Goal: Information Seeking & Learning: Learn about a topic

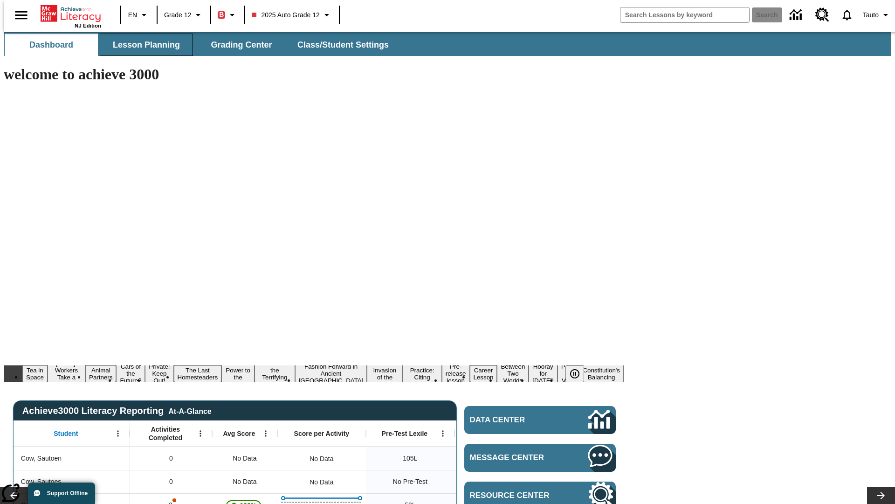
click at [143, 45] on span "Lesson Planning" at bounding box center [146, 45] width 67 height 11
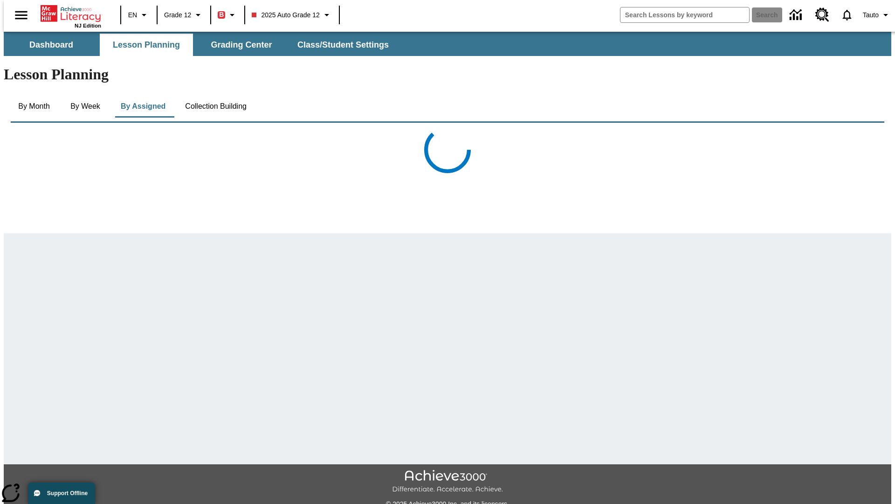
click at [215, 95] on button "Collection Building" at bounding box center [216, 106] width 76 height 22
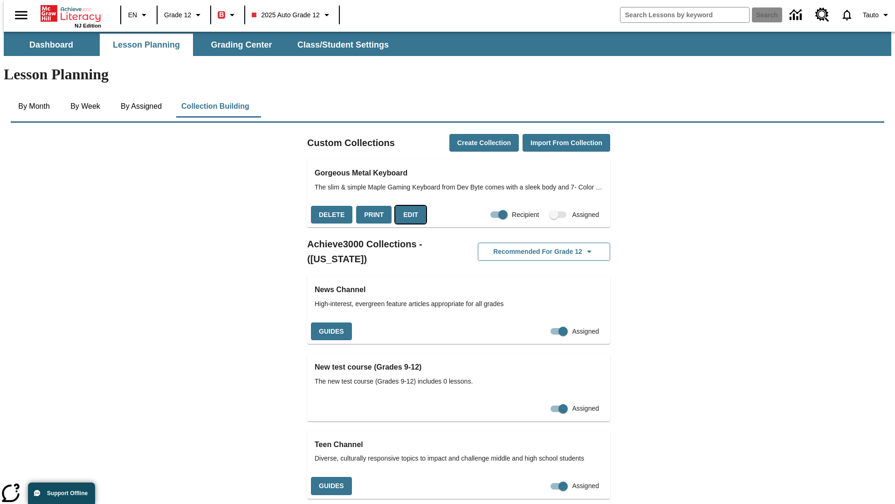
click at [407, 206] on button "Edit" at bounding box center [410, 215] width 31 height 18
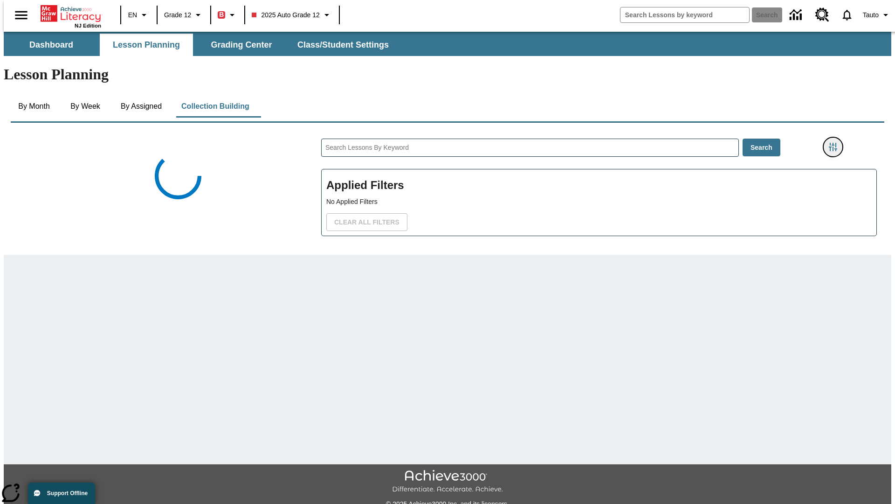
click at [836, 143] on icon "Filters Side menu" at bounding box center [833, 147] width 8 height 8
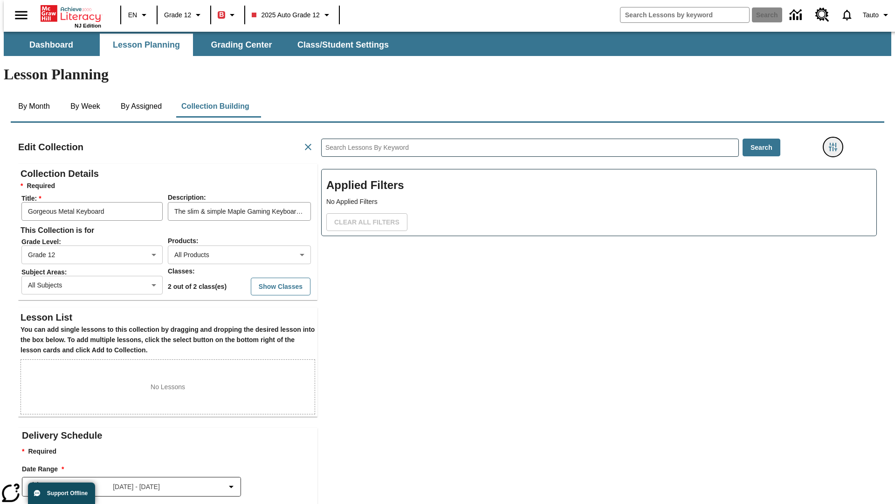
scroll to position [0, 0]
click at [671, 115] on body "Skip to main content NJ Edition EN Grade 12 B 2025 Auto Grade 12 Search 0 Tauto…" at bounding box center [448, 324] width 888 height 585
